Goal: Information Seeking & Learning: Understand process/instructions

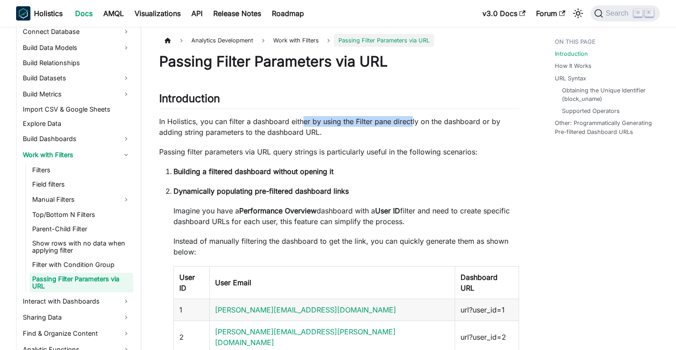
drag, startPoint x: 411, startPoint y: 123, endPoint x: 304, endPoint y: 119, distance: 106.4
click at [304, 119] on p "In Holistics, you can filter a dashboard either by using the Filter pane direct…" at bounding box center [339, 126] width 360 height 21
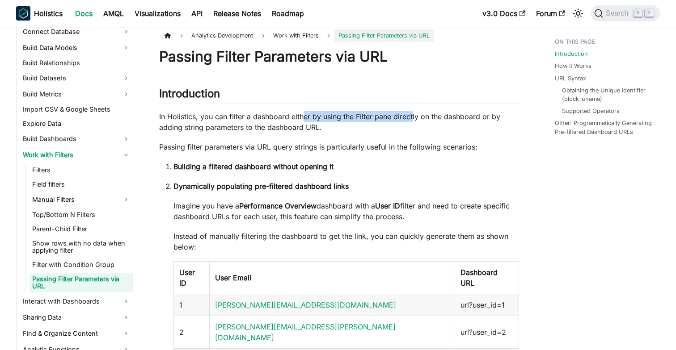
scroll to position [7, 0]
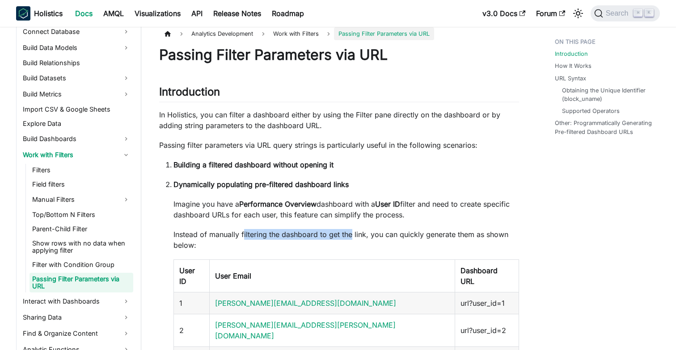
drag, startPoint x: 352, startPoint y: 234, endPoint x: 240, endPoint y: 233, distance: 111.7
click at [243, 234] on p "Instead of manually filtering the dashboard to get the link, you can quickly ge…" at bounding box center [345, 239] width 345 height 21
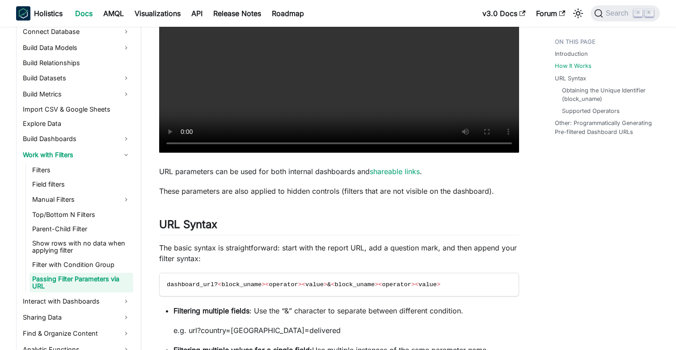
scroll to position [548, 0]
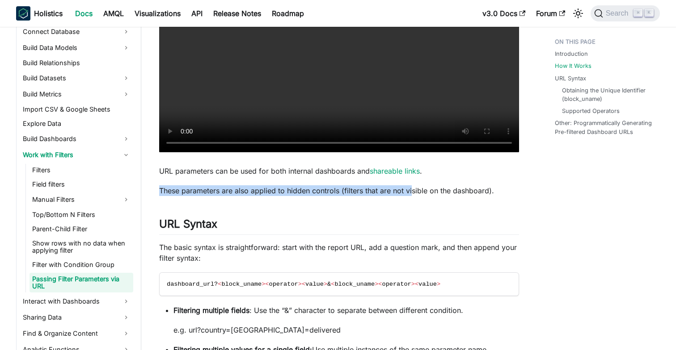
drag, startPoint x: 408, startPoint y: 158, endPoint x: 247, endPoint y: 151, distance: 161.5
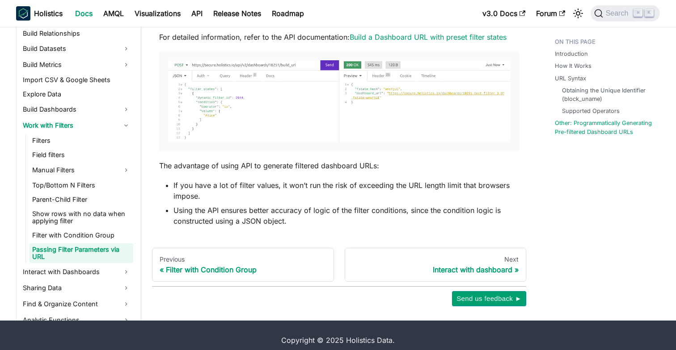
scroll to position [1945, 0]
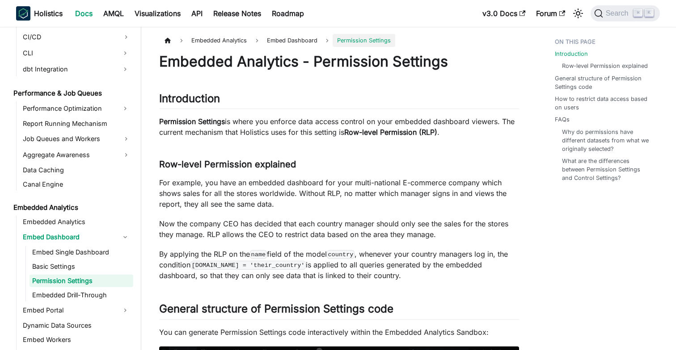
scroll to position [774, 0]
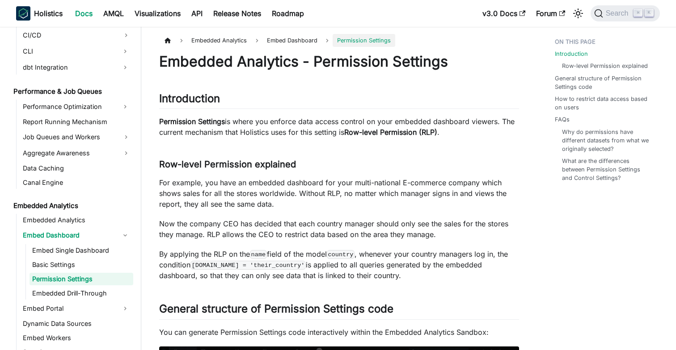
drag, startPoint x: 406, startPoint y: 277, endPoint x: 157, endPoint y: 252, distance: 250.1
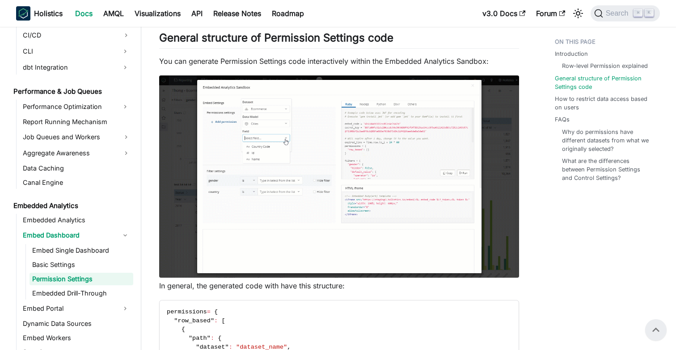
scroll to position [269, 0]
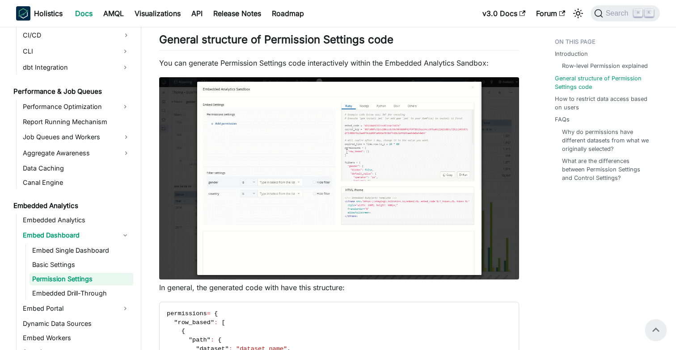
drag, startPoint x: 560, startPoint y: 262, endPoint x: 530, endPoint y: 261, distance: 30.8
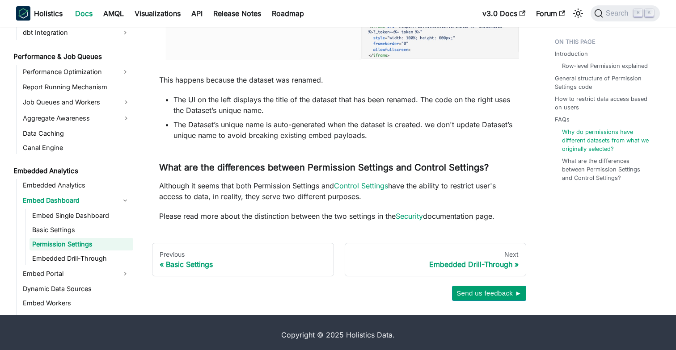
scroll to position [1539, 0]
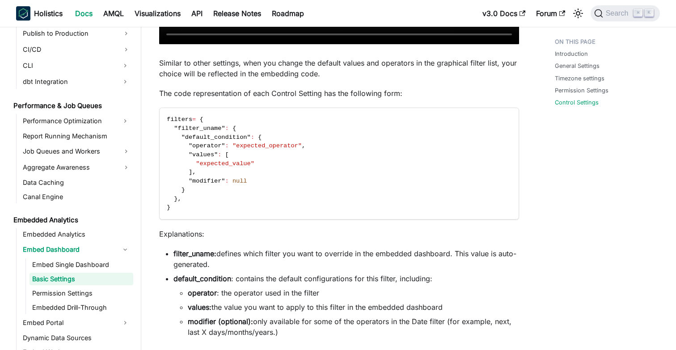
scroll to position [1237, 0]
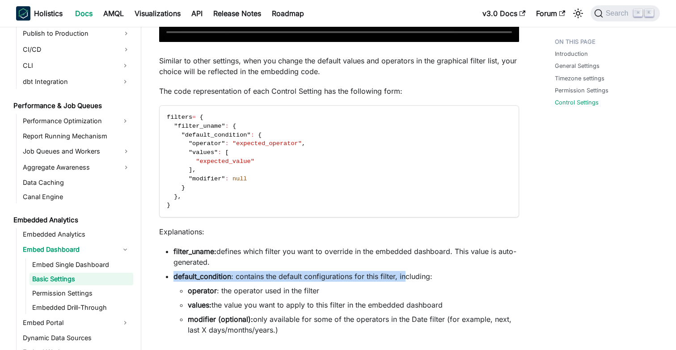
drag, startPoint x: 396, startPoint y: 275, endPoint x: 302, endPoint y: 268, distance: 95.0
click at [303, 269] on ul "filter_uname: defines which filter you want to override in the embedded dashboa…" at bounding box center [339, 290] width 360 height 89
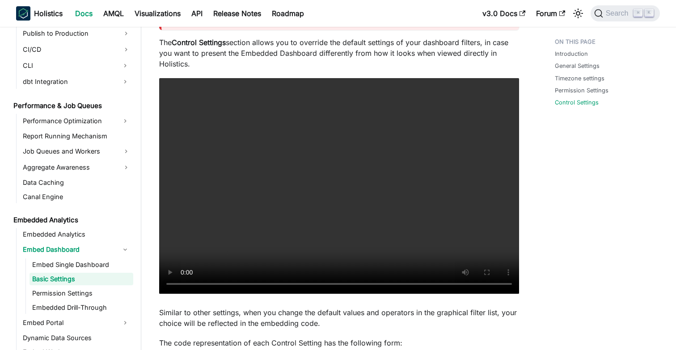
scroll to position [983, 0]
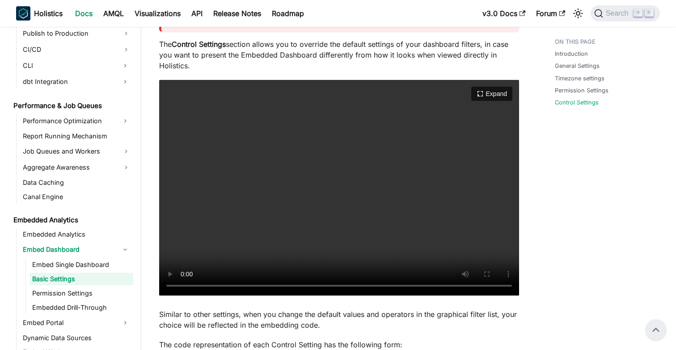
click at [166, 283] on video "Your browser does not support embedding video, but you can download it ." at bounding box center [339, 188] width 360 height 216
